Goal: Check status: Check status

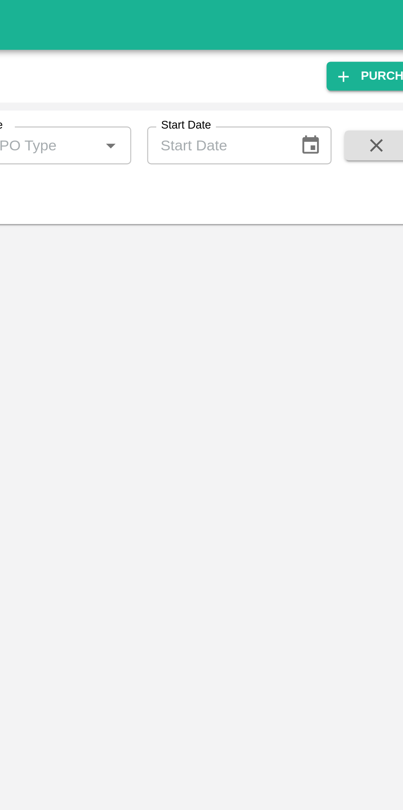
click at [219, 60] on input "PO Type" at bounding box center [198, 60] width 47 height 11
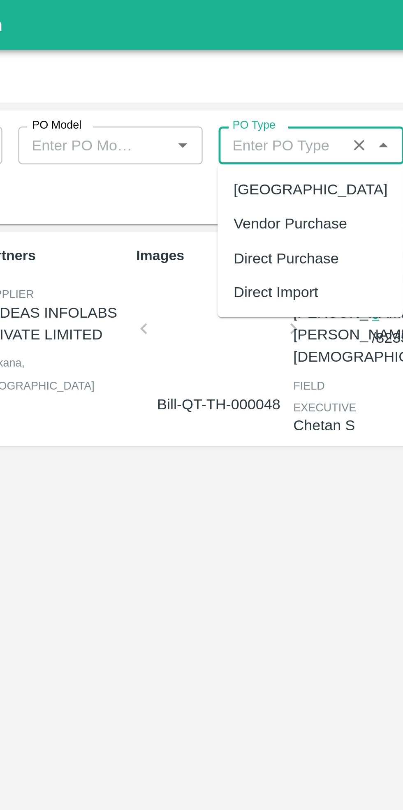
click at [195, 58] on input "PO Type" at bounding box center [198, 60] width 47 height 11
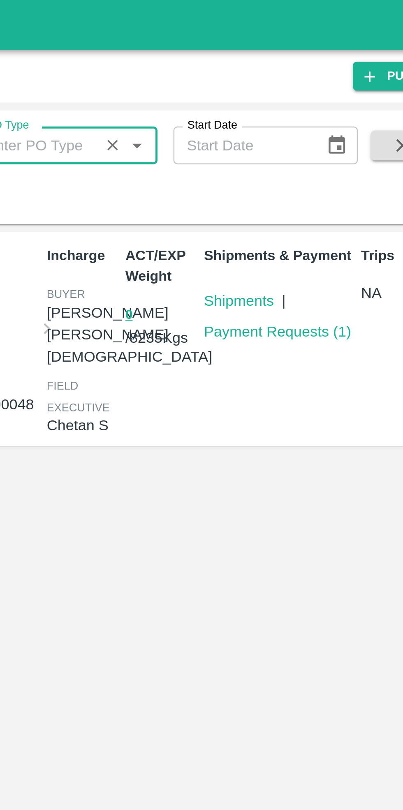
click at [302, 139] on link "Payment Requests ( 1 )" at bounding box center [298, 137] width 61 height 7
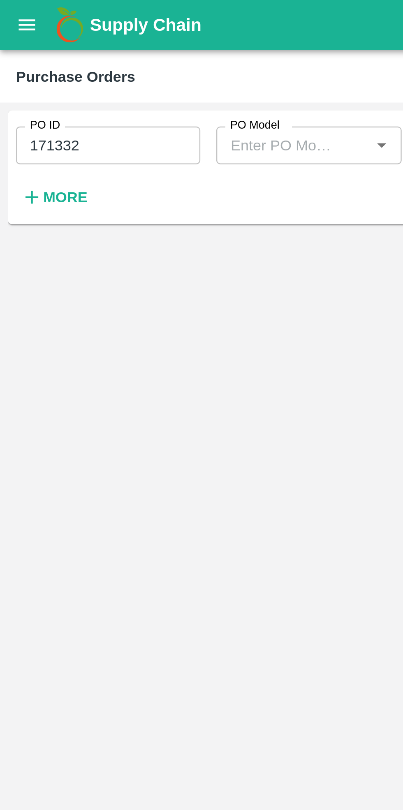
click at [44, 62] on input "171332" at bounding box center [45, 60] width 76 height 16
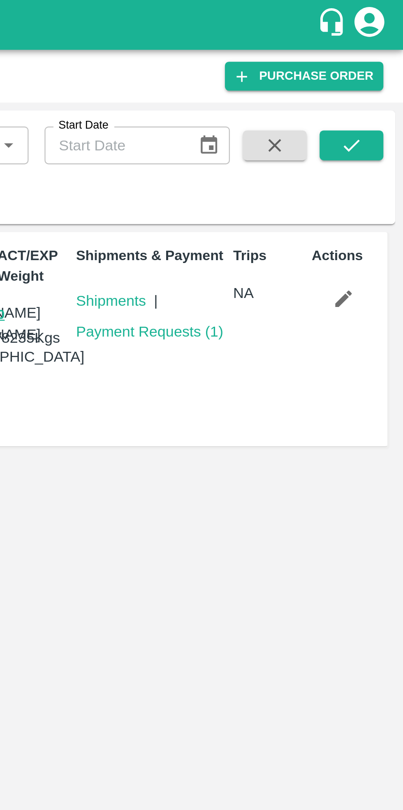
click at [383, 60] on icon "submit" at bounding box center [381, 60] width 7 height 5
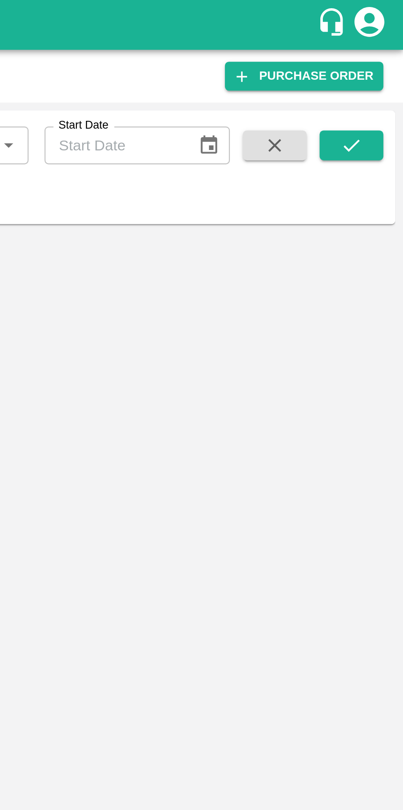
click at [381, 59] on icon "submit" at bounding box center [381, 59] width 9 height 9
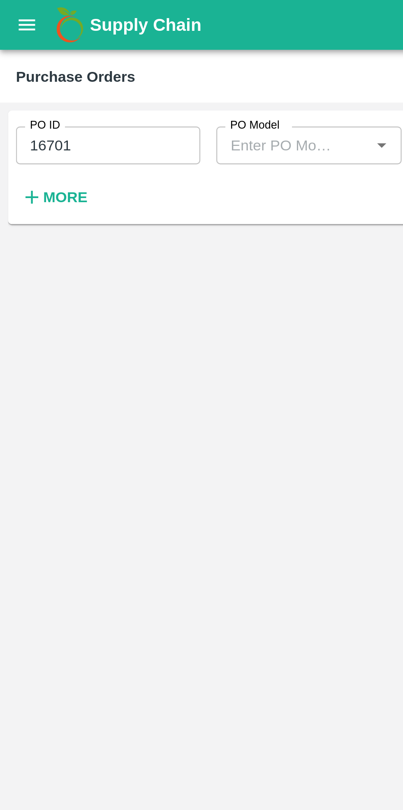
click at [17, 60] on input "16701" at bounding box center [45, 60] width 76 height 16
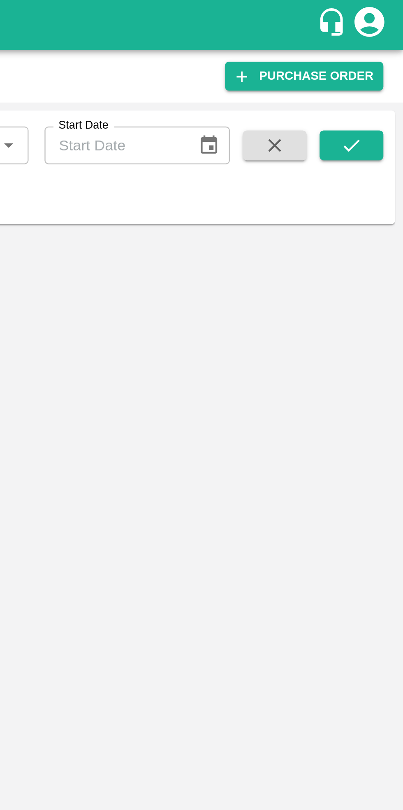
type input "169701"
click at [388, 56] on button "submit" at bounding box center [381, 60] width 26 height 12
